Goal: Transaction & Acquisition: Download file/media

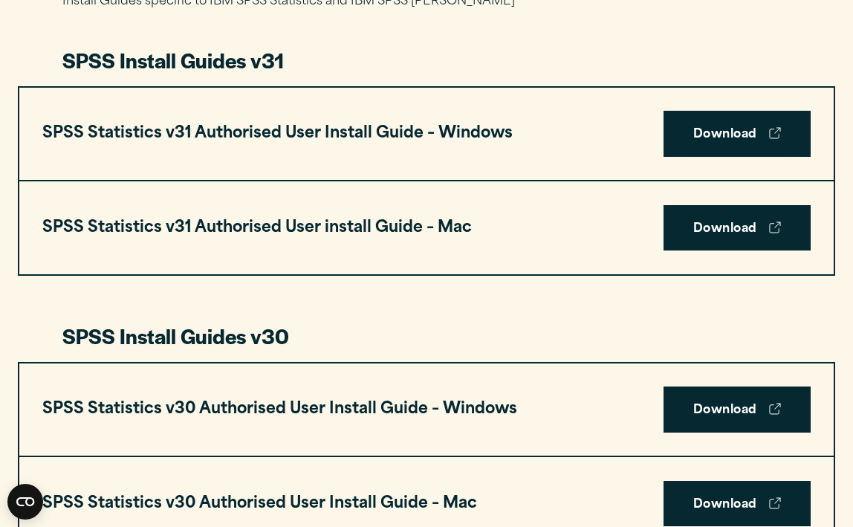
scroll to position [778, 0]
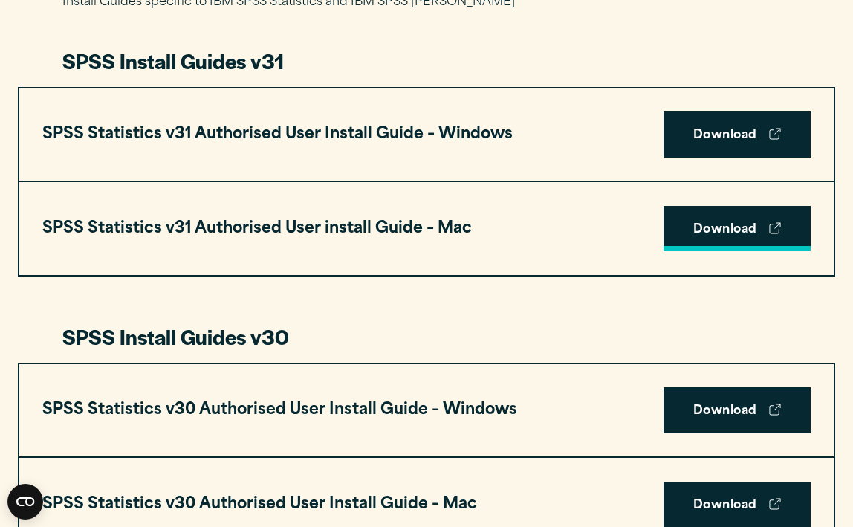
click at [699, 227] on link "Download" at bounding box center [736, 229] width 147 height 46
click at [688, 230] on link "Download" at bounding box center [736, 229] width 147 height 46
click at [454, 244] on div "SPSS Statistics v31 Authorised User install Guide – Mac Download" at bounding box center [426, 228] width 814 height 93
click at [439, 222] on h3 "SPSS Statistics v31 Authorised User install Guide – Mac" at bounding box center [256, 228] width 429 height 27
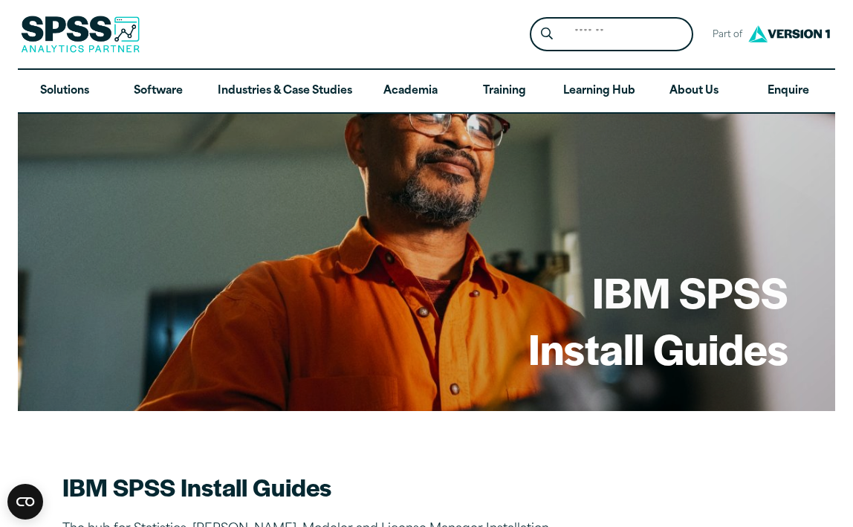
scroll to position [0, 0]
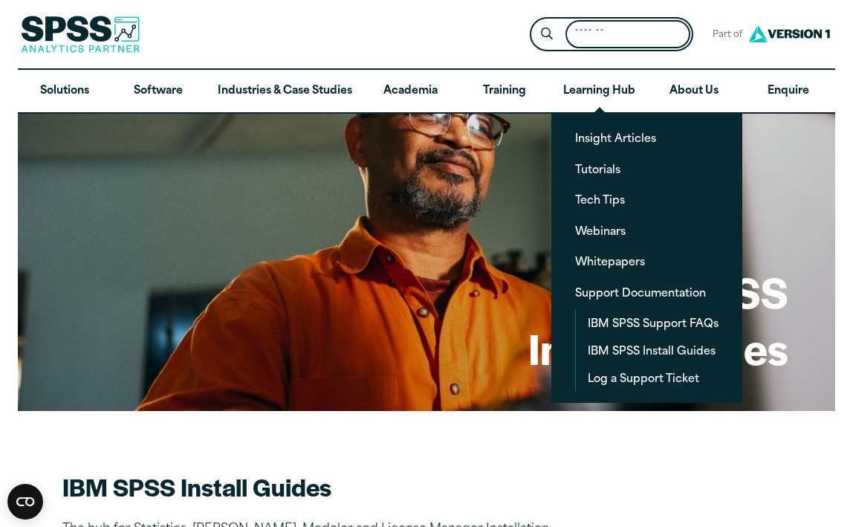
click at [570, 40] on input "Search for:" at bounding box center [627, 34] width 125 height 29
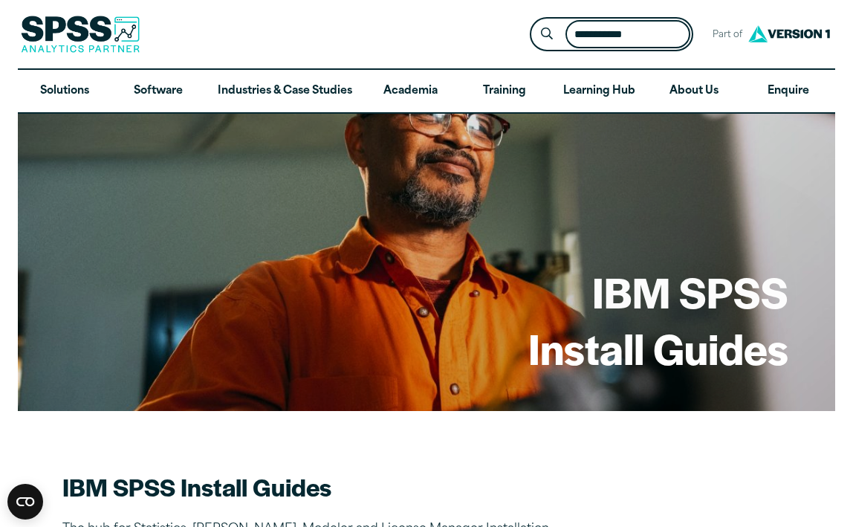
type input "**********"
click at [547, 33] on button "Submit Site Search" at bounding box center [546, 34] width 27 height 27
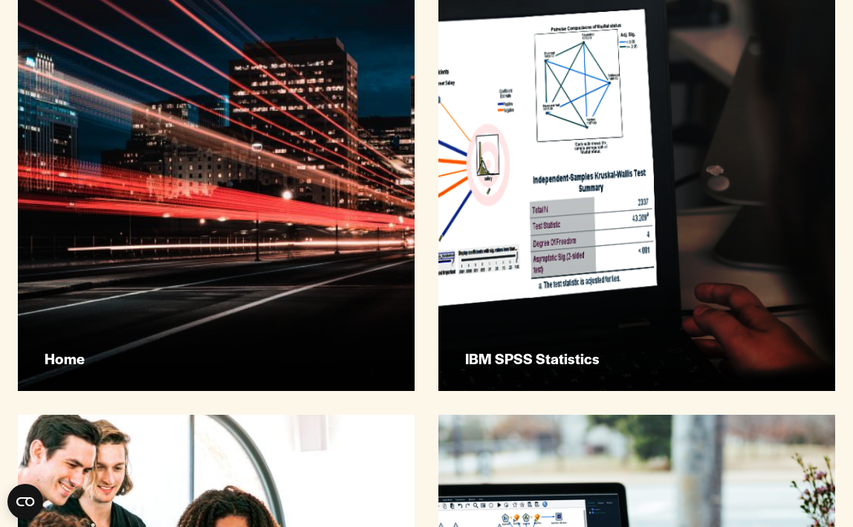
scroll to position [886, 0]
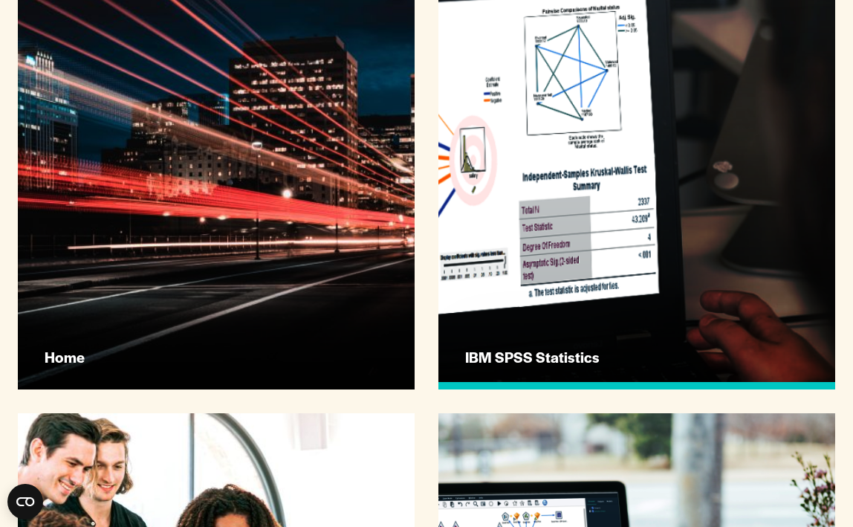
click at [499, 282] on link "IBM SPSS Statistics" at bounding box center [636, 191] width 397 height 397
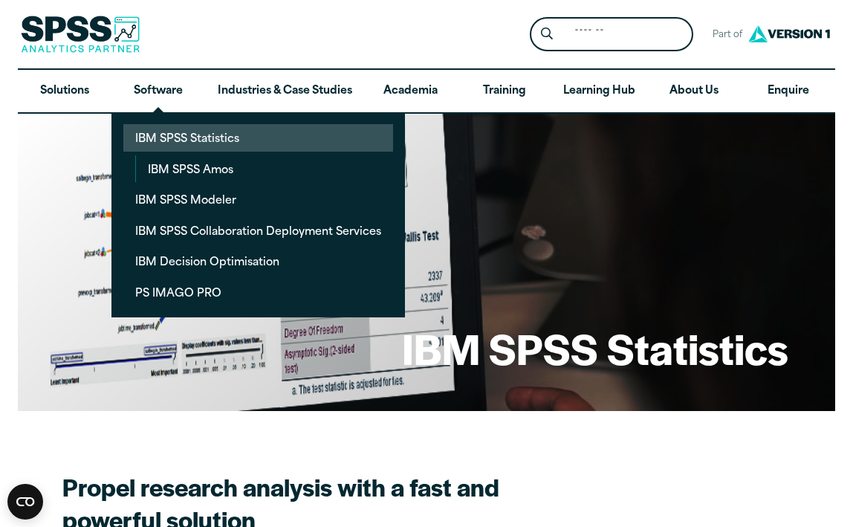
click at [167, 137] on link "IBM SPSS Statistics" at bounding box center [258, 137] width 270 height 27
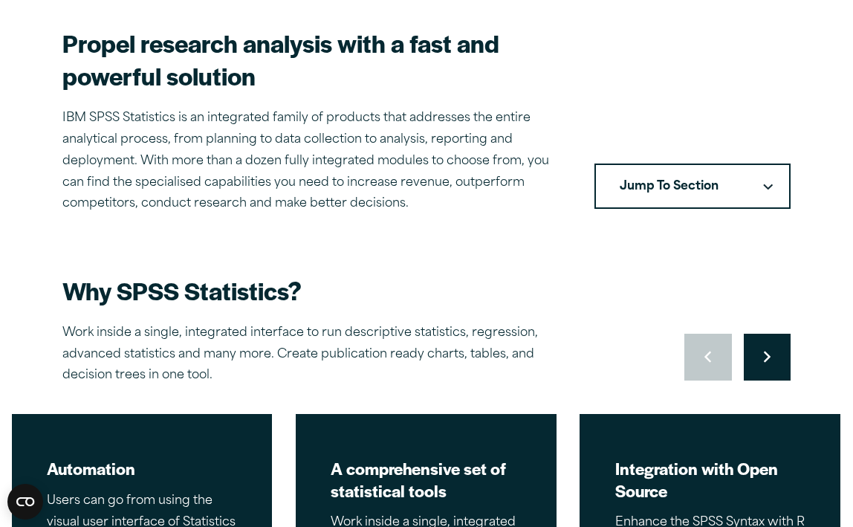
scroll to position [513, 0]
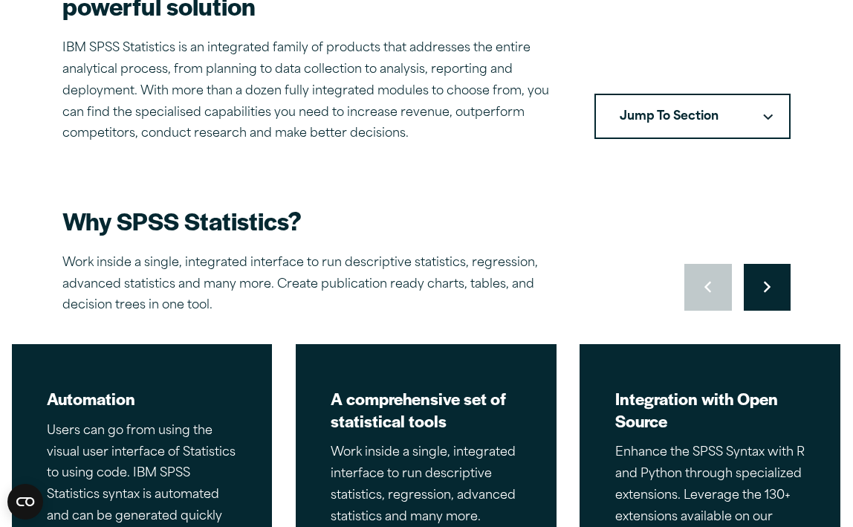
click at [706, 103] on button "Jump To Section" at bounding box center [692, 117] width 196 height 46
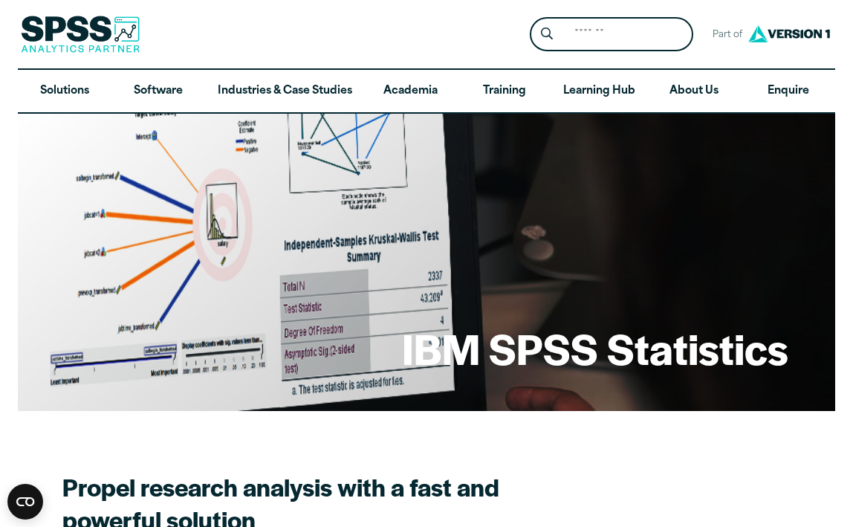
scroll to position [0, 0]
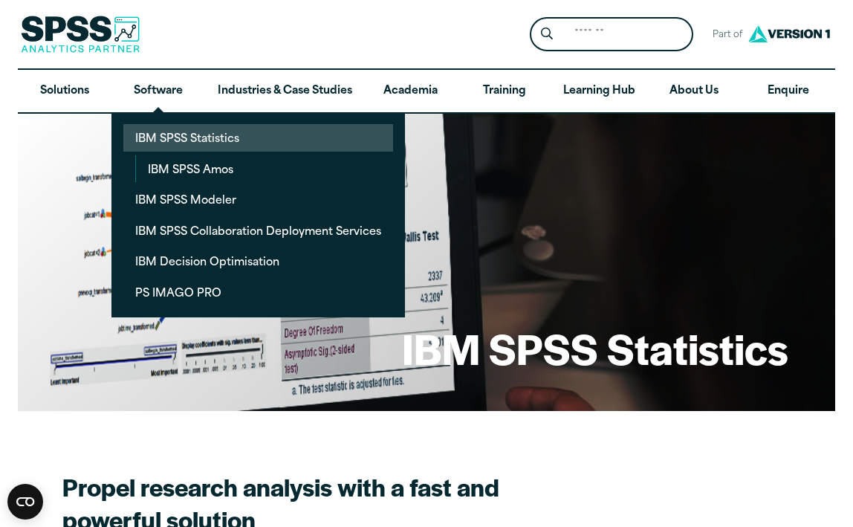
click at [172, 146] on link "IBM SPSS Statistics" at bounding box center [258, 137] width 270 height 27
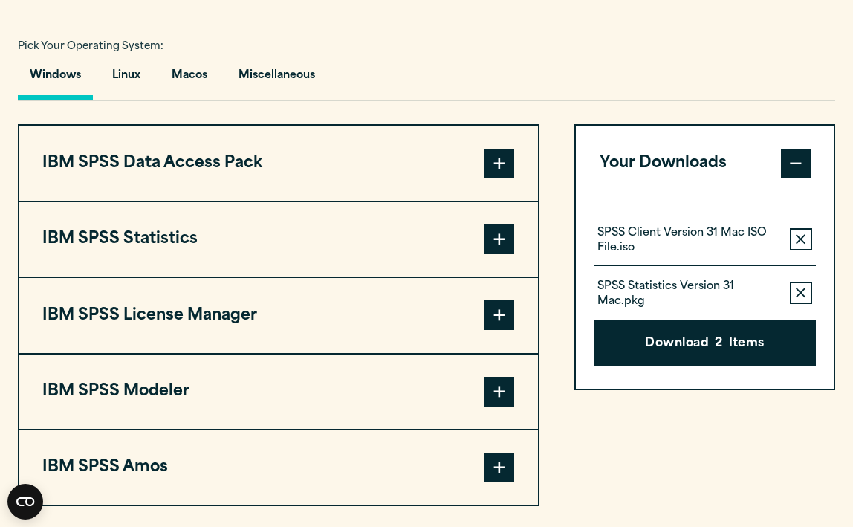
scroll to position [1085, 0]
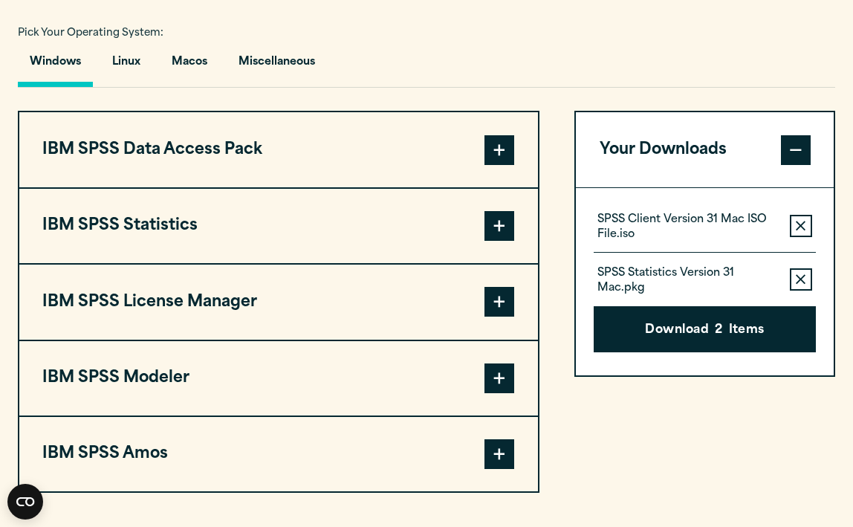
click at [486, 227] on span at bounding box center [499, 226] width 30 height 30
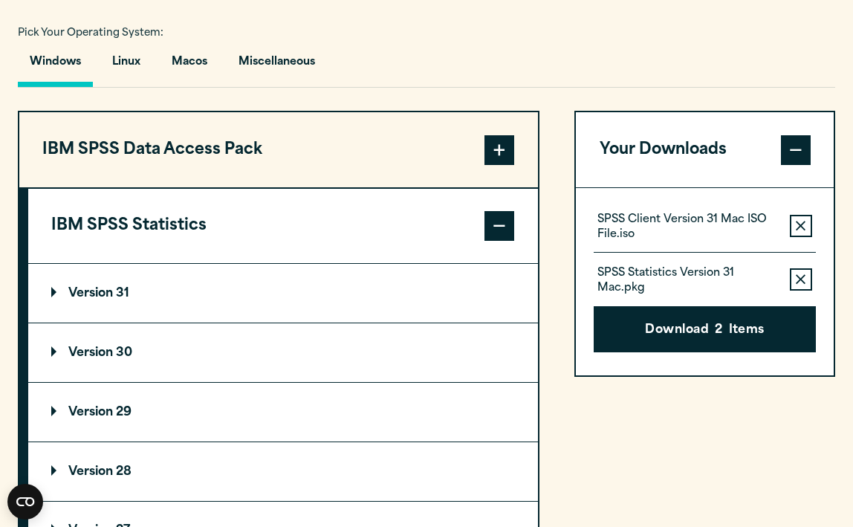
scroll to position [1110, 0]
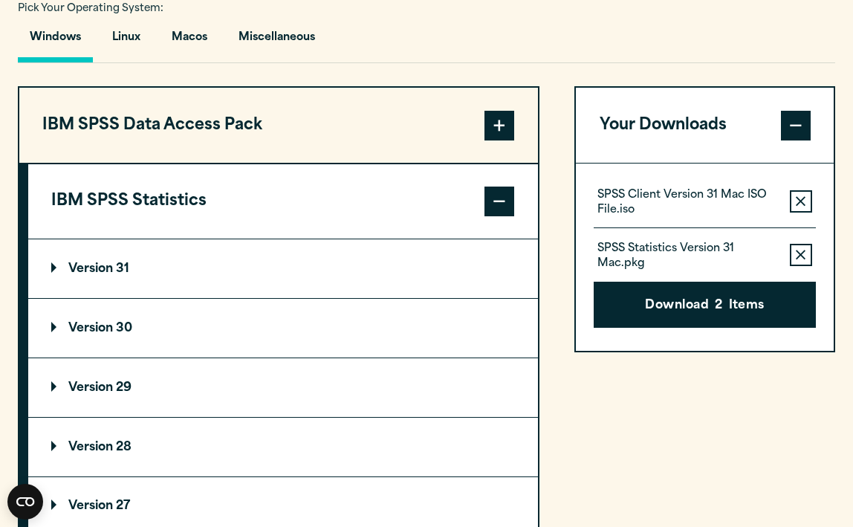
click at [71, 275] on p "Version 31" at bounding box center [90, 269] width 78 height 12
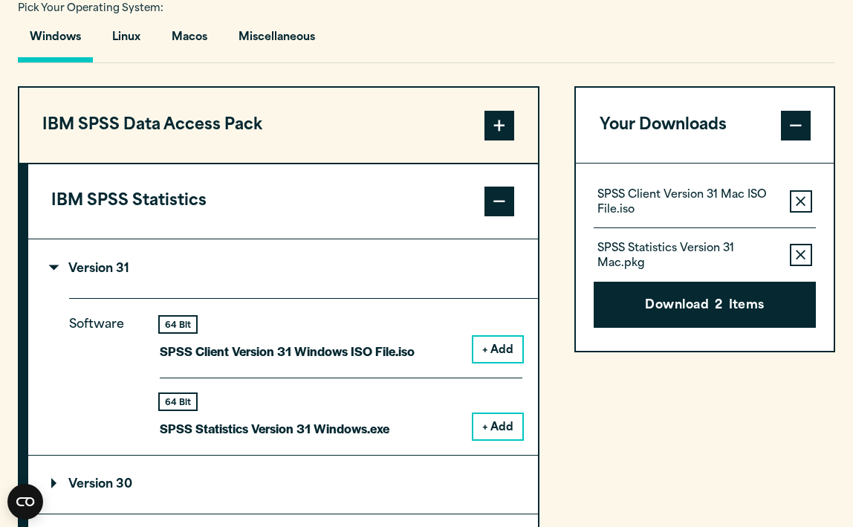
click at [497, 426] on button "+ Add" at bounding box center [497, 426] width 49 height 25
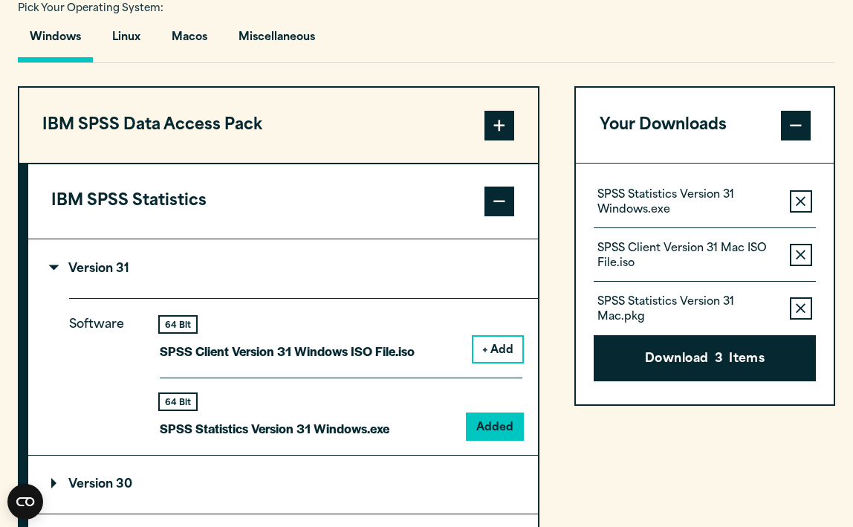
click at [803, 256] on icon "button" at bounding box center [801, 255] width 10 height 10
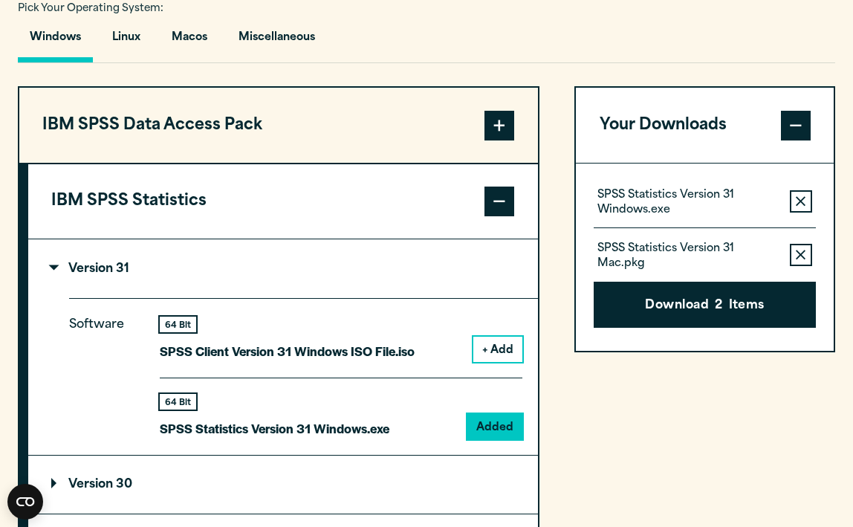
click at [797, 206] on icon "button" at bounding box center [801, 202] width 10 height 10
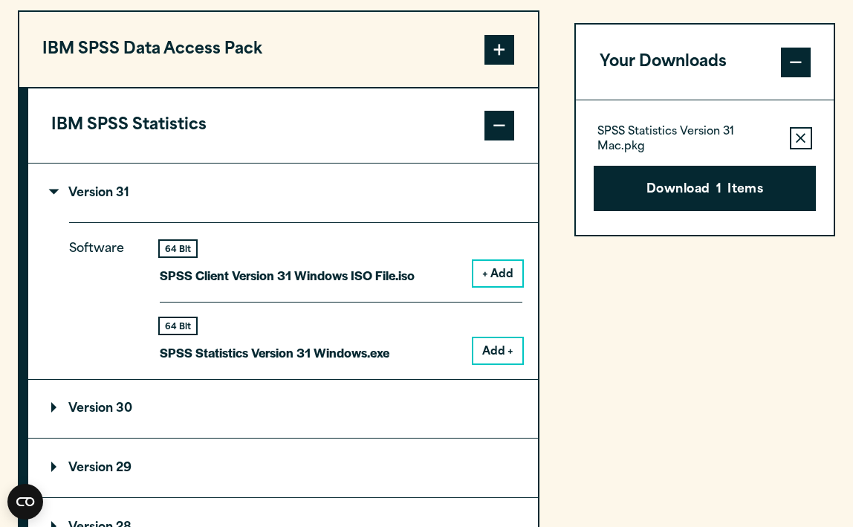
scroll to position [1252, 0]
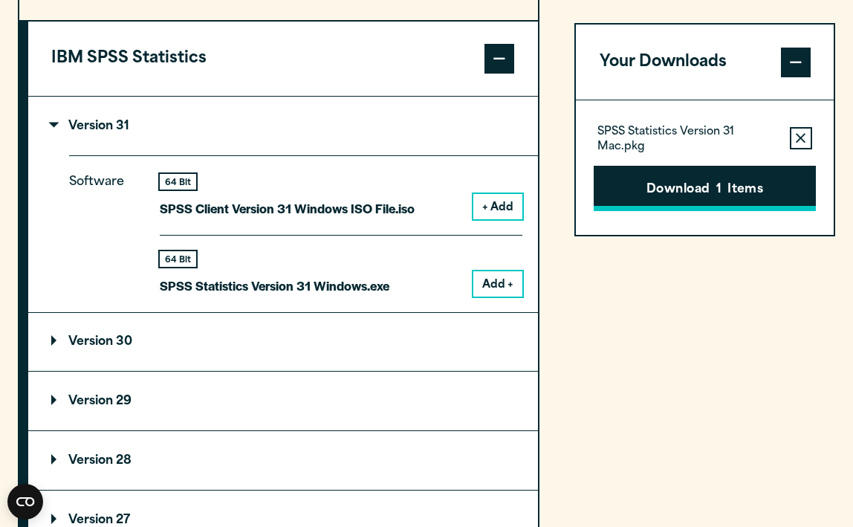
click at [684, 190] on button "Download 1 Items" at bounding box center [703, 189] width 221 height 46
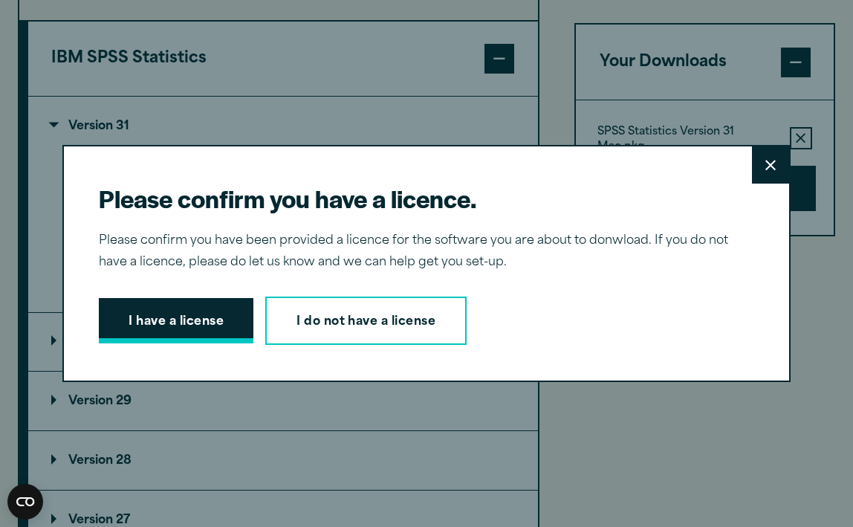
click at [214, 330] on button "I have a license" at bounding box center [176, 321] width 155 height 46
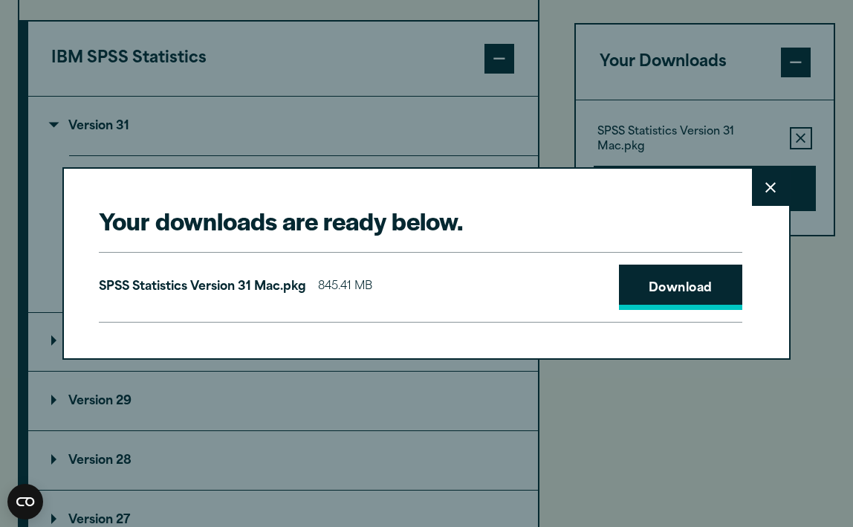
click at [647, 288] on link "Download" at bounding box center [680, 287] width 123 height 46
